Goal: Transaction & Acquisition: Purchase product/service

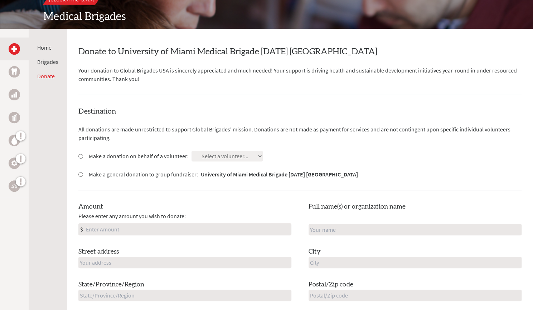
scroll to position [104, 0]
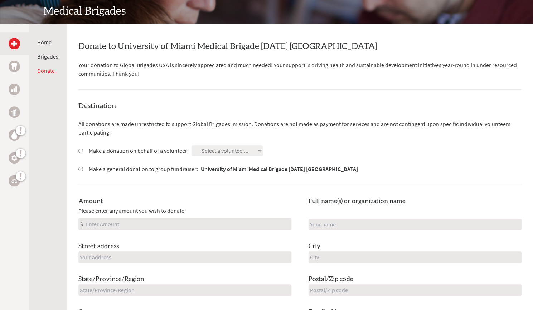
click at [79, 152] on input "Make a donation on behalf of a volunteer:" at bounding box center [80, 151] width 5 height 5
radio input "true"
click at [230, 147] on select "Select a volunteer... [PERSON_NAME] [PERSON_NAME] [PERSON_NAME] [PERSON_NAME] […" at bounding box center [226, 151] width 71 height 11
select select "A4CCCBC6-3A51-11F0-B8AC-42010A400003"
click at [191, 146] on select "Select a volunteer... [PERSON_NAME] [PERSON_NAME] [PERSON_NAME] [PERSON_NAME] […" at bounding box center [226, 151] width 71 height 11
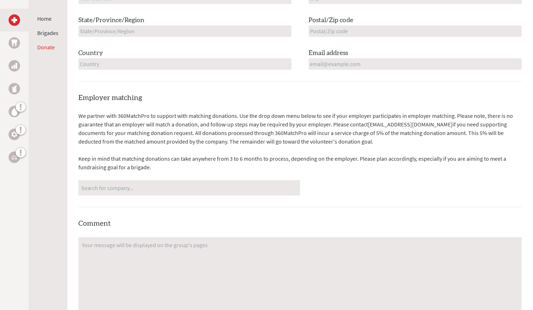
scroll to position [363, 0]
click at [255, 185] on input "Search for company..." at bounding box center [189, 188] width 216 height 13
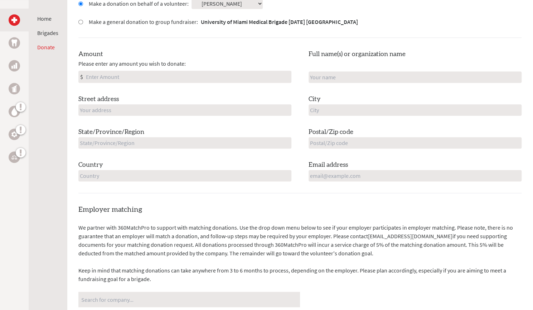
scroll to position [233, 0]
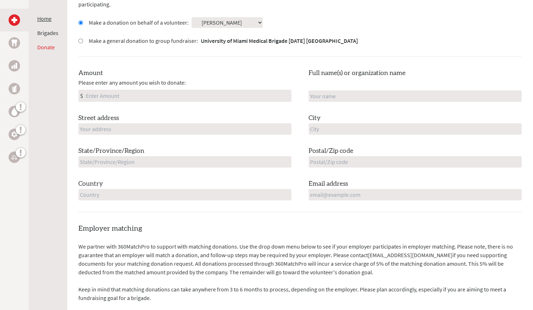
click at [42, 17] on link "Home" at bounding box center [44, 18] width 14 height 7
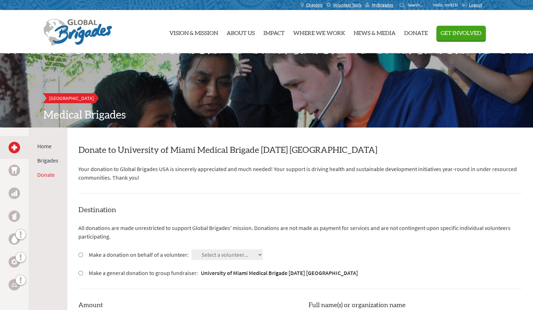
scroll to position [116, 0]
